Goal: Task Accomplishment & Management: Use online tool/utility

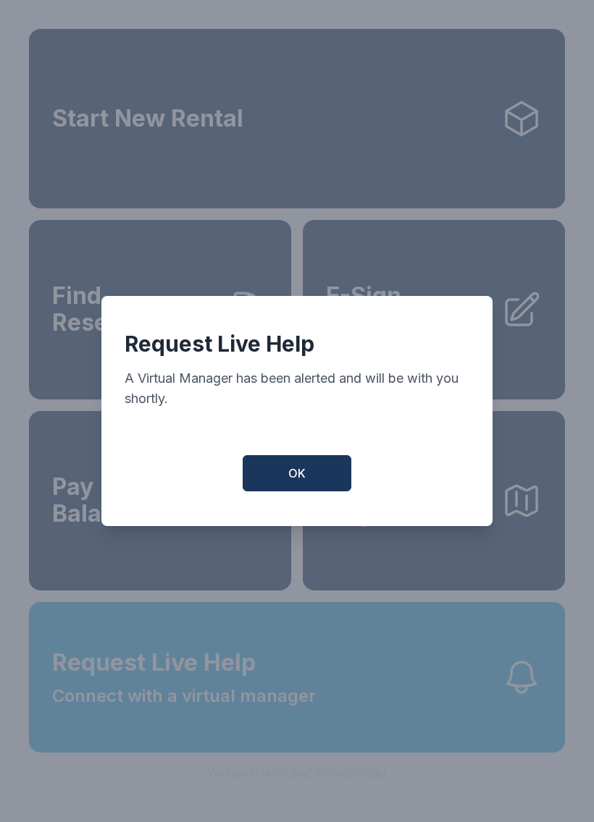
click at [326, 475] on button "OK" at bounding box center [297, 473] width 109 height 36
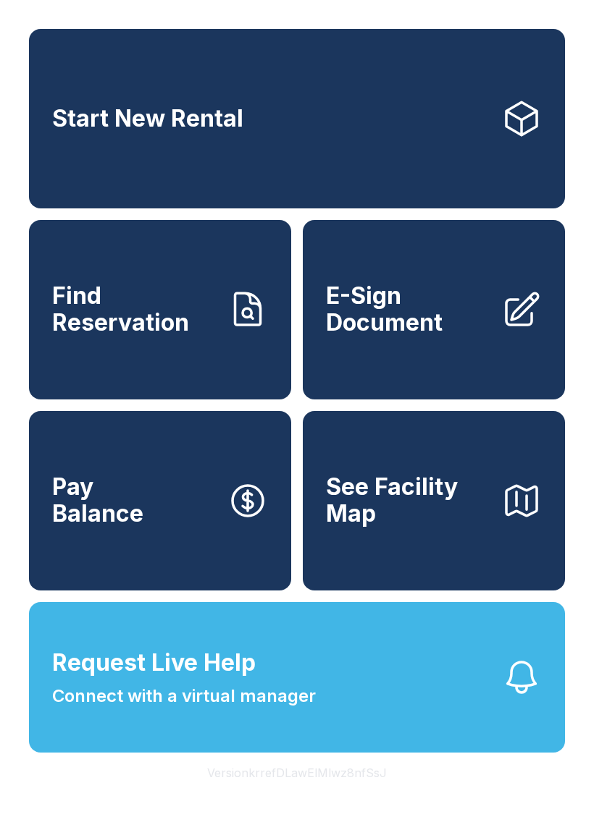
click at [458, 358] on link "E-Sign Document" at bounding box center [434, 310] width 262 height 180
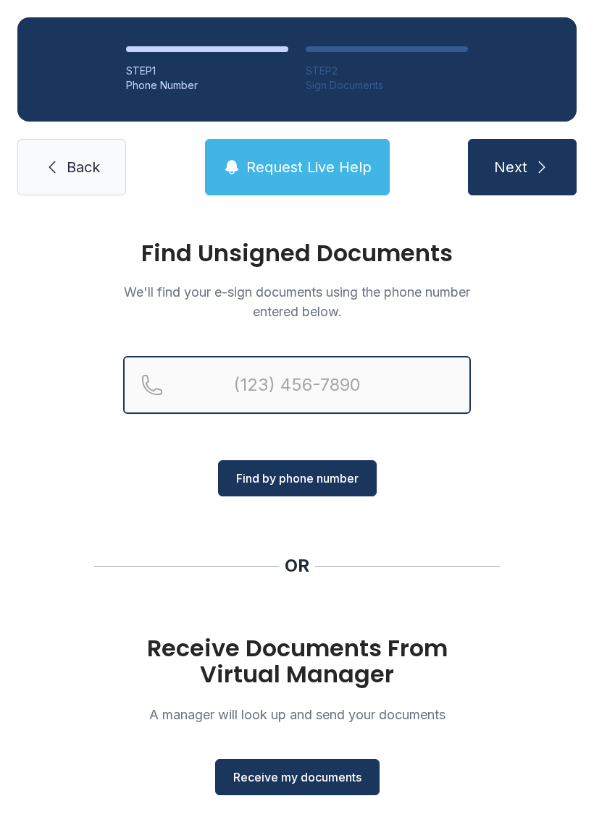
click at [330, 392] on input "Reservation phone number" at bounding box center [297, 385] width 348 height 58
type input "[PHONE_NUMBER]"
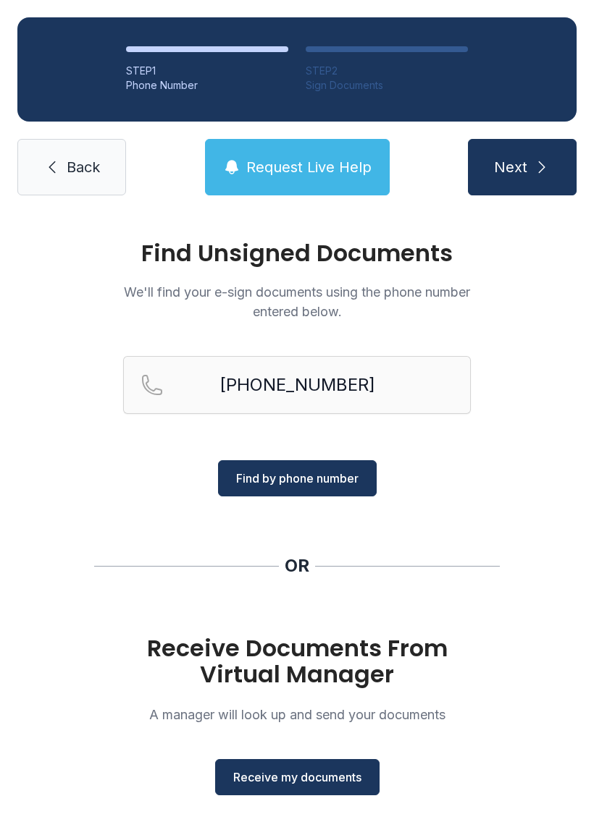
click at [355, 491] on button "Find by phone number" at bounding box center [297, 478] width 159 height 36
click at [337, 783] on span "Receive my documents" at bounding box center [297, 777] width 128 height 17
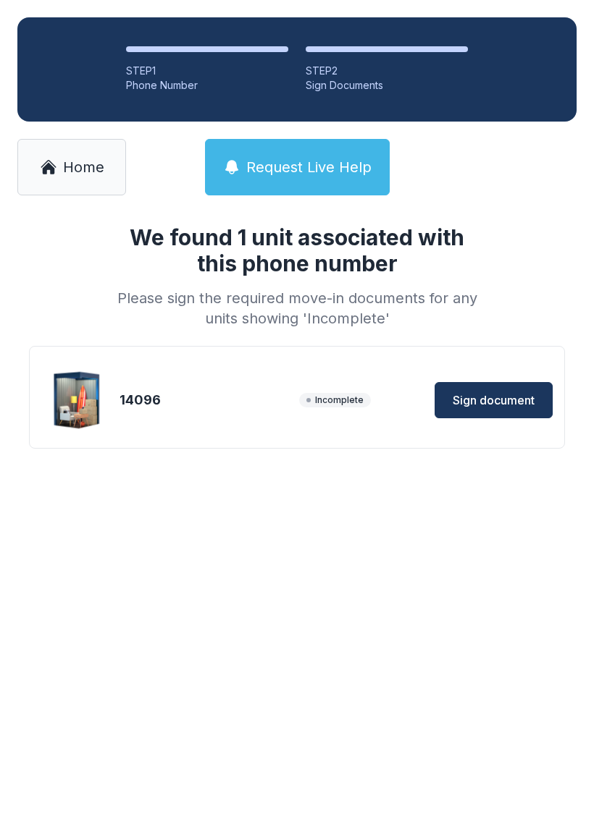
click at [146, 466] on div "We found 1 unit associated with this phone number Please sign the required move…" at bounding box center [297, 360] width 594 height 294
click at [507, 406] on span "Sign document" at bounding box center [493, 400] width 82 height 17
click at [70, 180] on link "Home" at bounding box center [71, 167] width 109 height 56
